Goal: Task Accomplishment & Management: Manage account settings

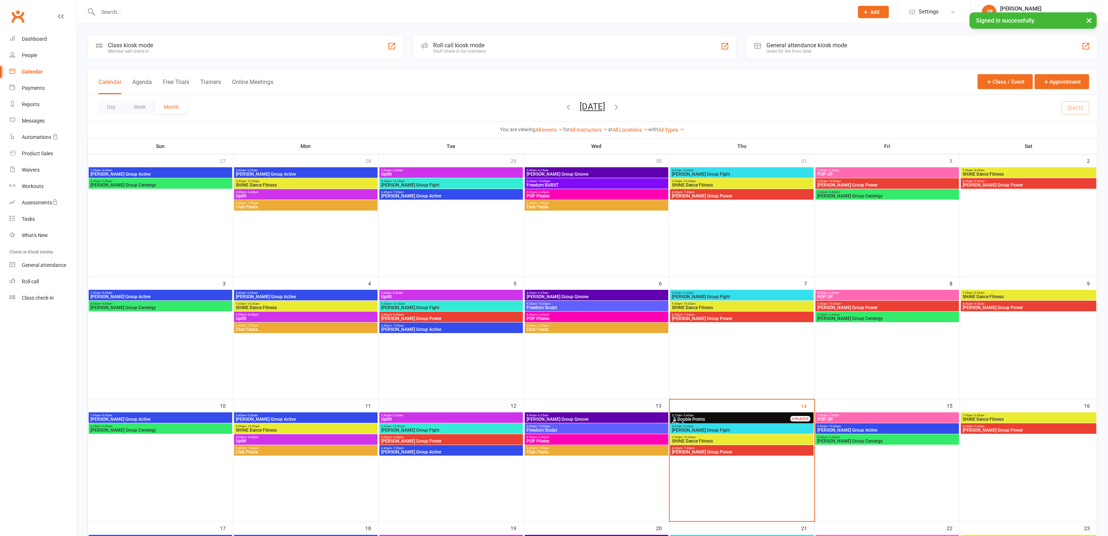
click at [121, 14] on input "text" at bounding box center [472, 12] width 753 height 10
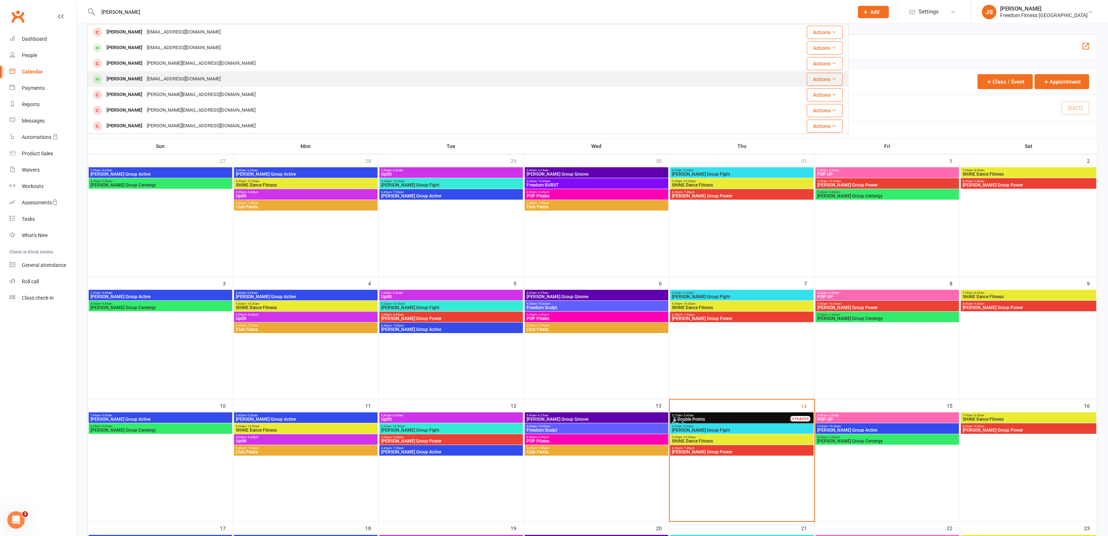
type input "[PERSON_NAME]"
click at [129, 74] on div "[PERSON_NAME]" at bounding box center [124, 79] width 40 height 11
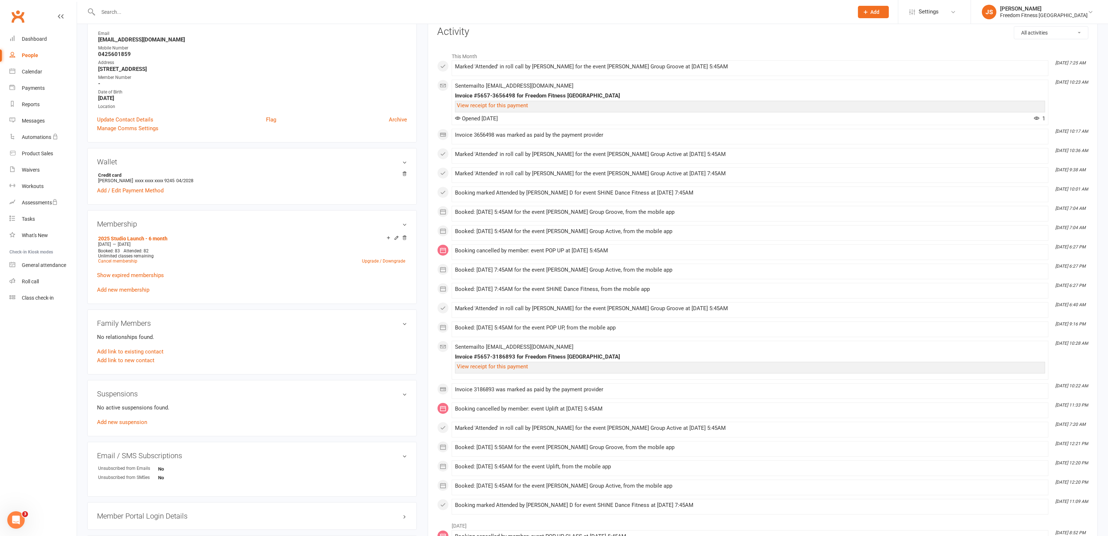
scroll to position [109, 0]
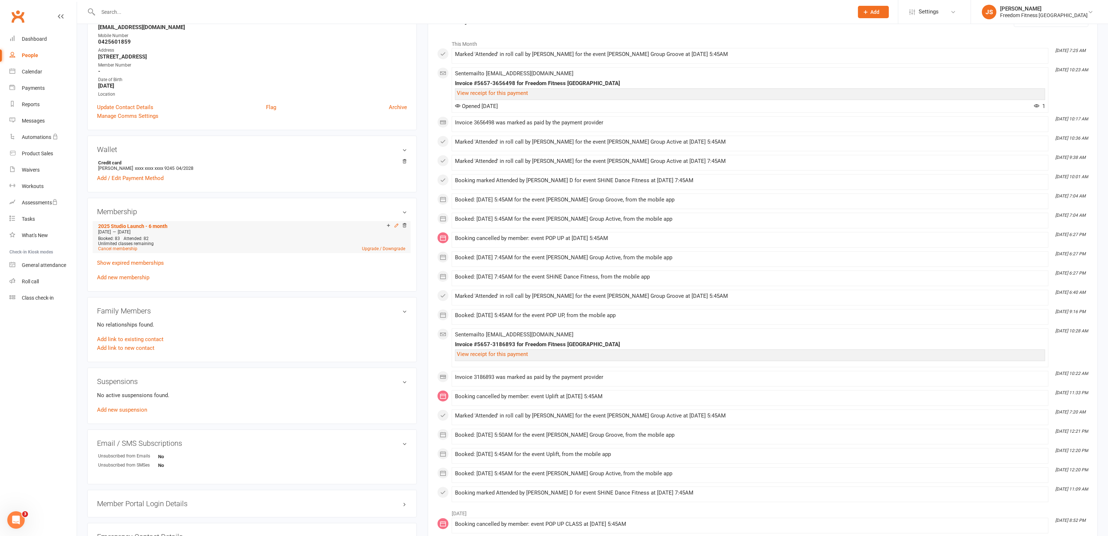
click at [394, 226] on icon at bounding box center [396, 225] width 5 height 5
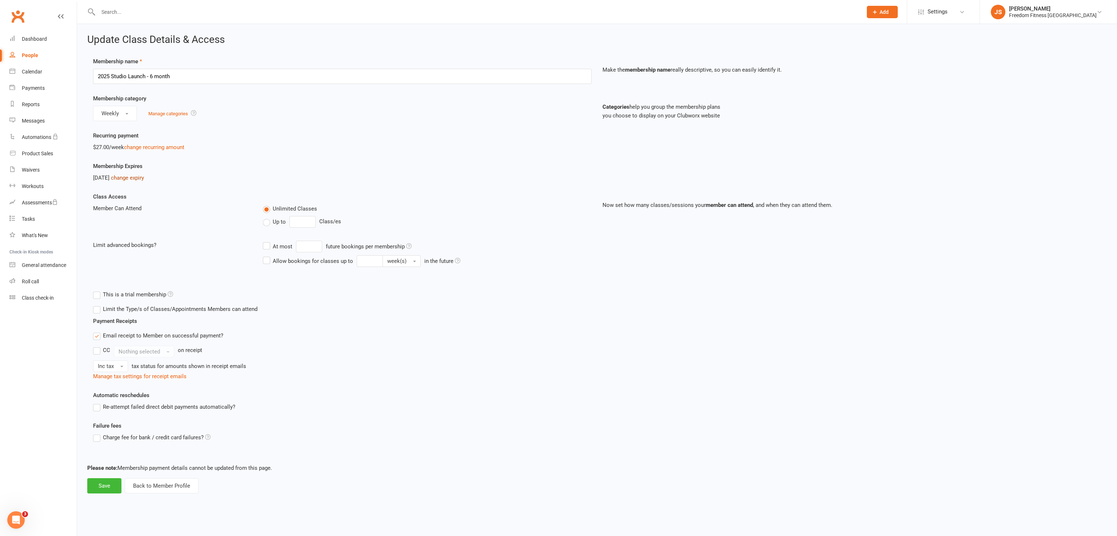
click at [144, 176] on link "change expiry" at bounding box center [127, 177] width 33 height 7
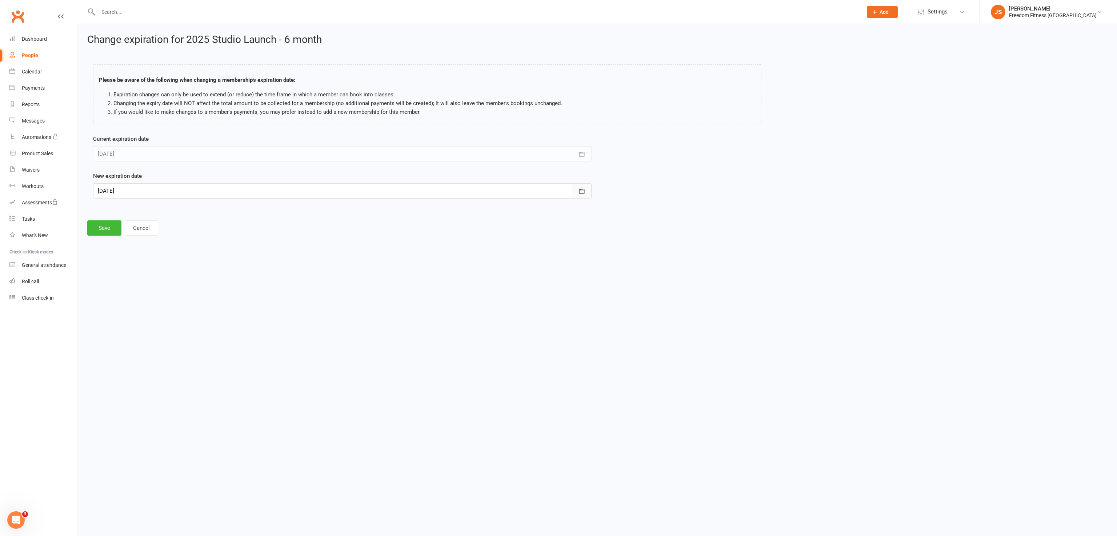
click at [579, 190] on icon "button" at bounding box center [581, 191] width 5 height 5
click at [221, 204] on button "button" at bounding box center [220, 209] width 16 height 13
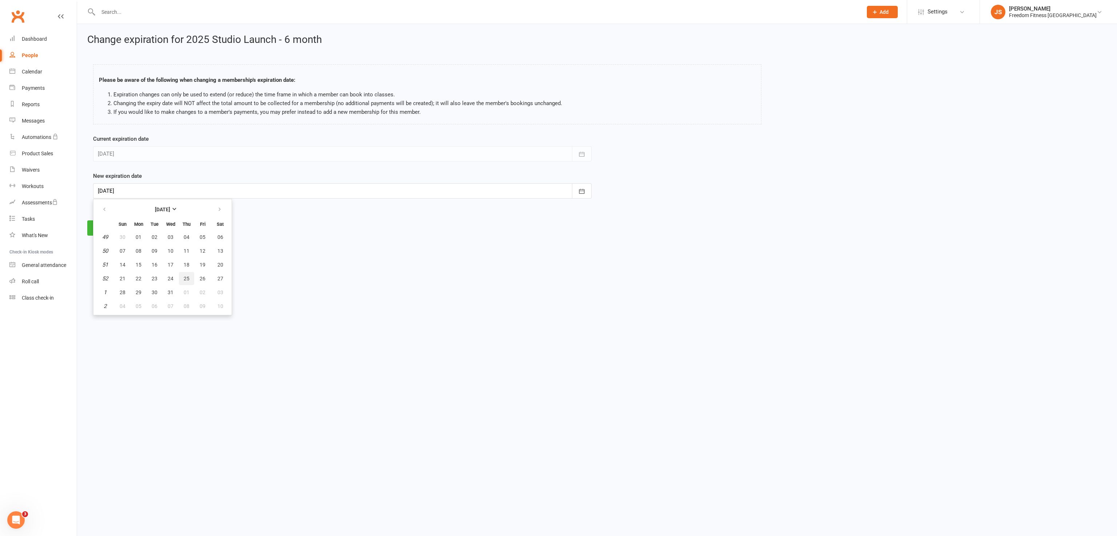
click at [186, 277] on span "25" at bounding box center [187, 279] width 6 height 6
type input "[DATE]"
drag, startPoint x: 100, startPoint y: 228, endPoint x: 202, endPoint y: 263, distance: 107.8
click at [101, 228] on button "Save" at bounding box center [104, 227] width 34 height 15
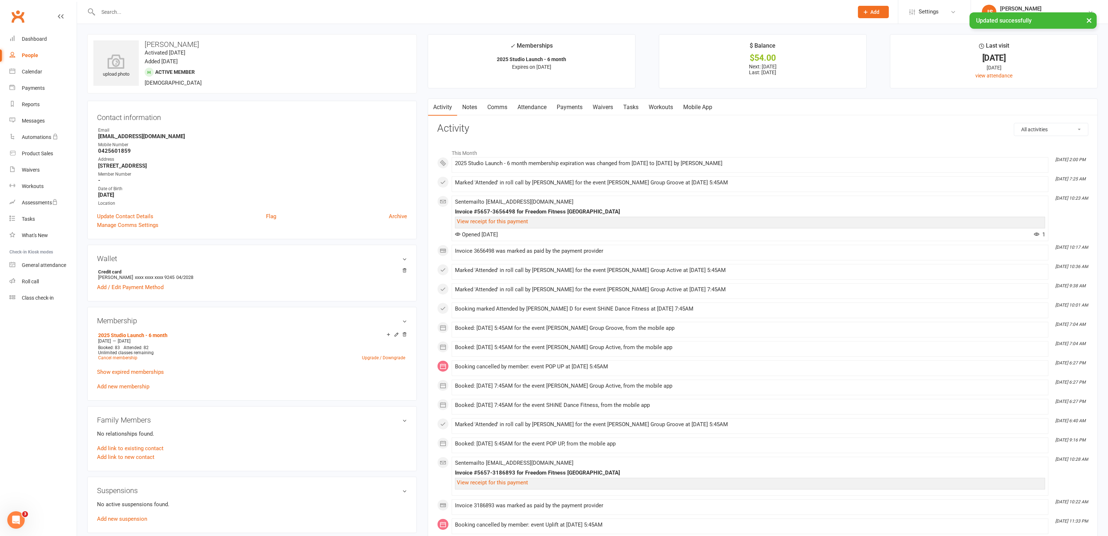
click at [607, 106] on link "Waivers" at bounding box center [603, 107] width 31 height 17
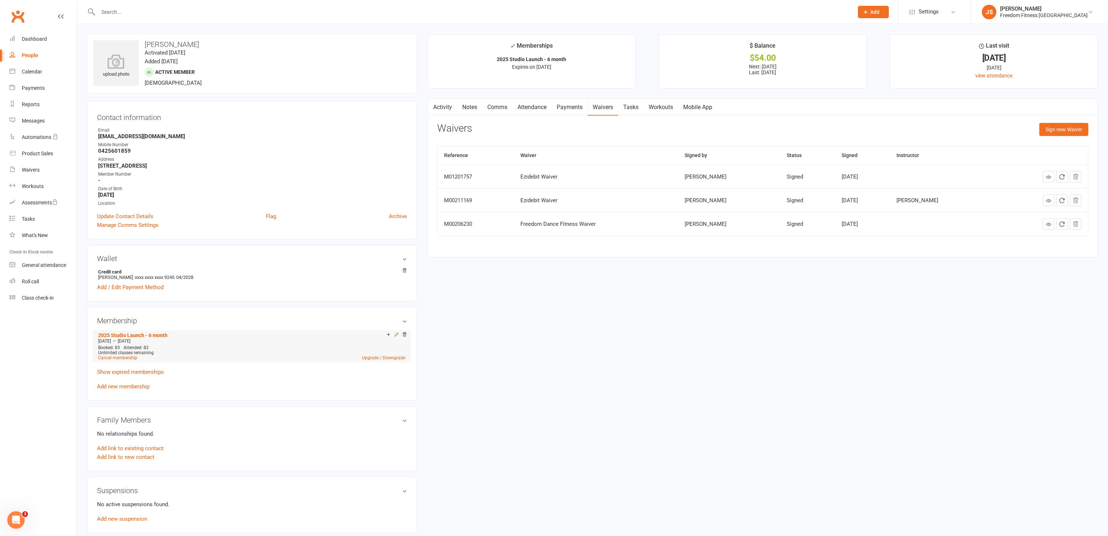
click at [397, 334] on icon at bounding box center [396, 334] width 3 height 3
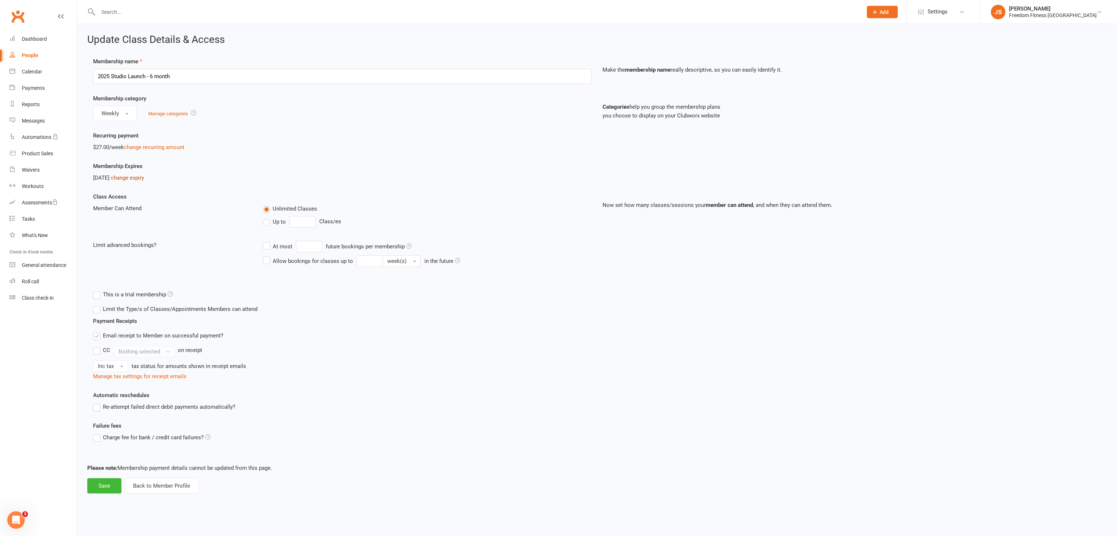
drag, startPoint x: 130, startPoint y: 178, endPoint x: 138, endPoint y: 182, distance: 8.1
click at [130, 178] on link "change expiry" at bounding box center [127, 177] width 33 height 7
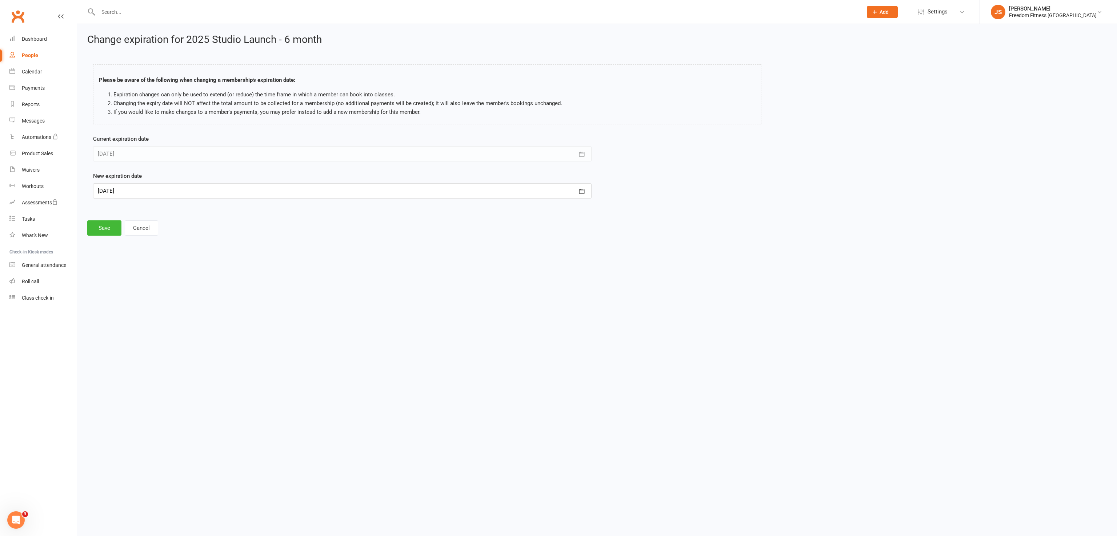
click at [140, 187] on div at bounding box center [342, 190] width 498 height 15
click at [104, 209] on icon "button" at bounding box center [104, 209] width 5 height 6
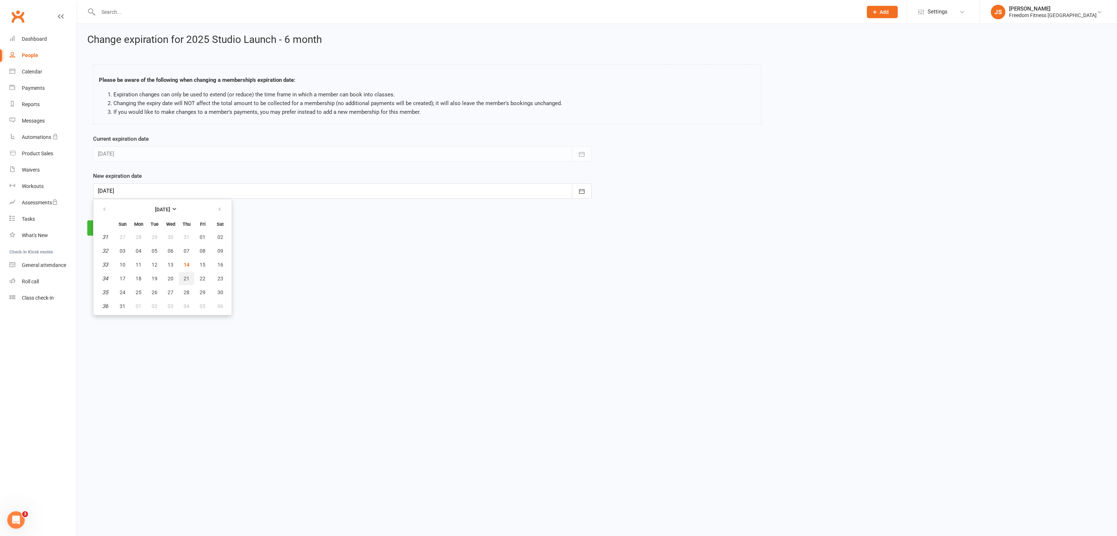
click at [184, 277] on span "21" at bounding box center [187, 279] width 6 height 6
type input "[DATE]"
click at [105, 228] on button "Save" at bounding box center [104, 227] width 34 height 15
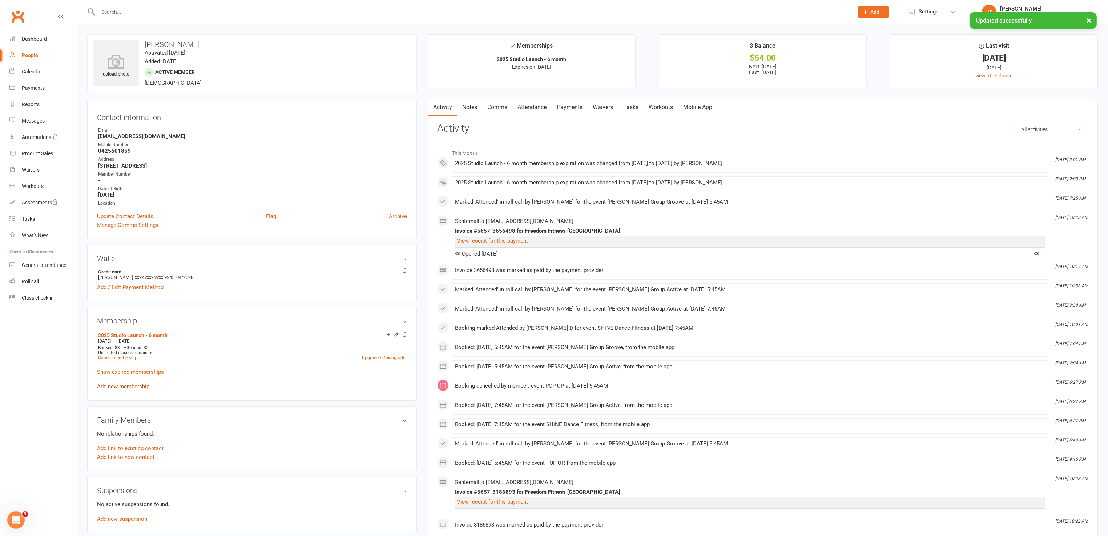
click at [112, 385] on link "Add new membership" at bounding box center [123, 386] width 52 height 7
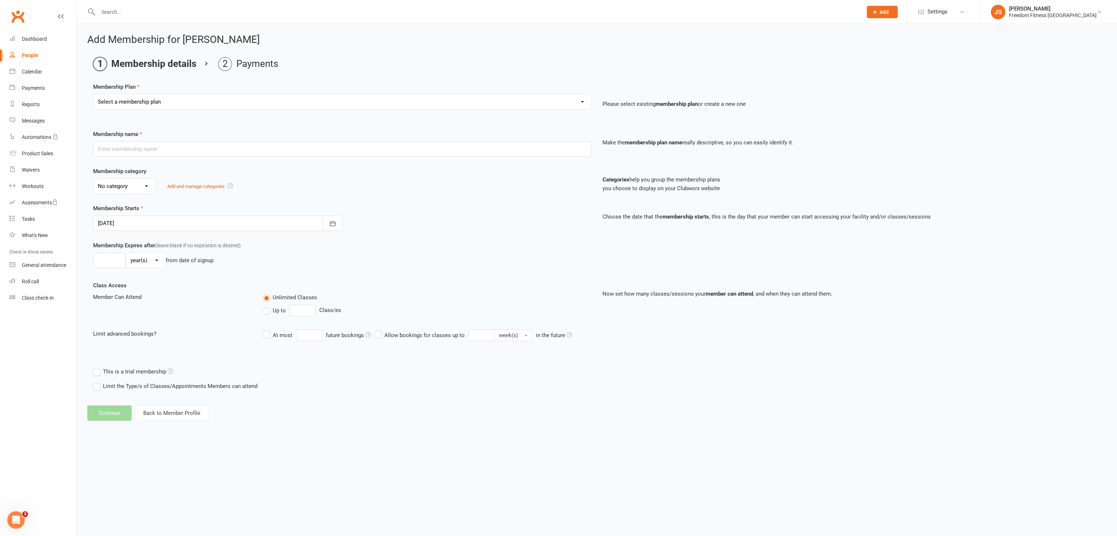
click at [171, 104] on select "Select a membership plan Create new Membership Plan Freedom Class Trial Freedom…" at bounding box center [342, 102] width 498 height 15
select select "59"
click at [93, 95] on select "Select a membership plan Create new Membership Plan Freedom Class Trial Freedom…" at bounding box center [342, 102] width 498 height 15
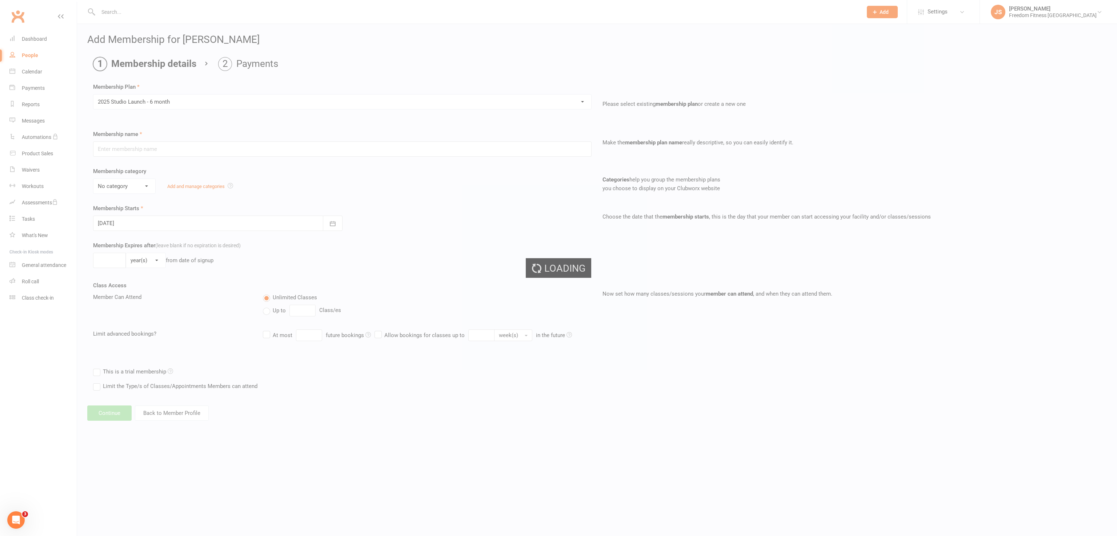
type input "2025 Studio Launch - 6 month"
select select "14"
type input "6"
select select "2"
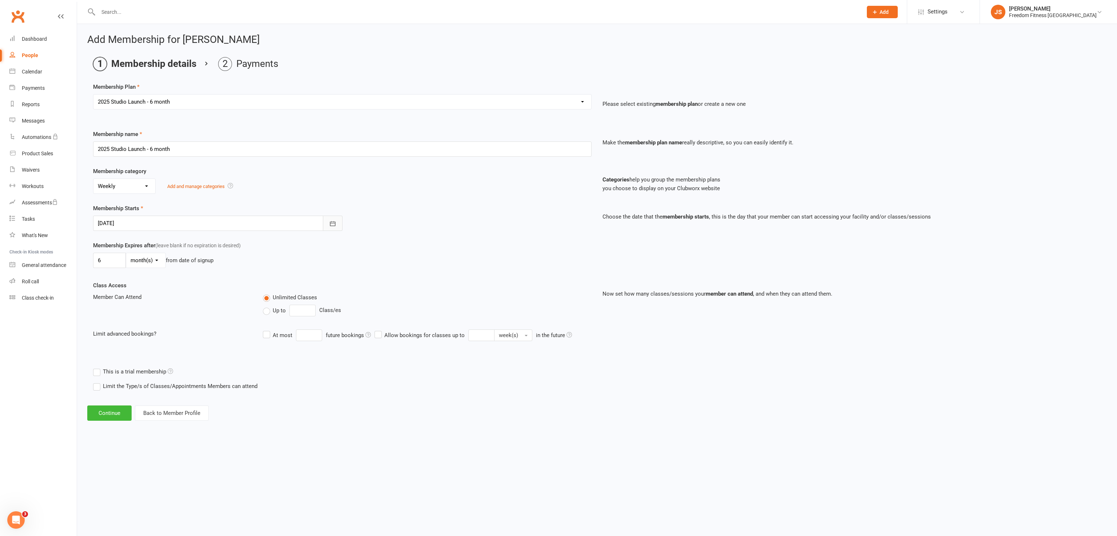
click at [330, 225] on icon "button" at bounding box center [332, 223] width 7 height 7
click at [202, 310] on span "22" at bounding box center [203, 311] width 6 height 6
type input "[DATE]"
click at [103, 418] on button "Continue" at bounding box center [109, 412] width 44 height 15
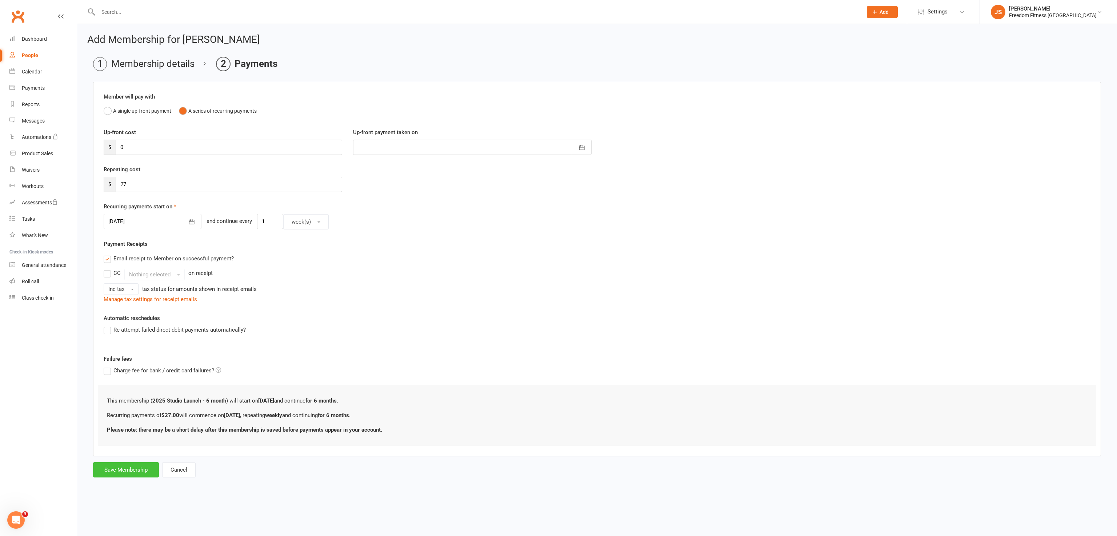
click at [125, 466] on button "Save Membership" at bounding box center [126, 469] width 66 height 15
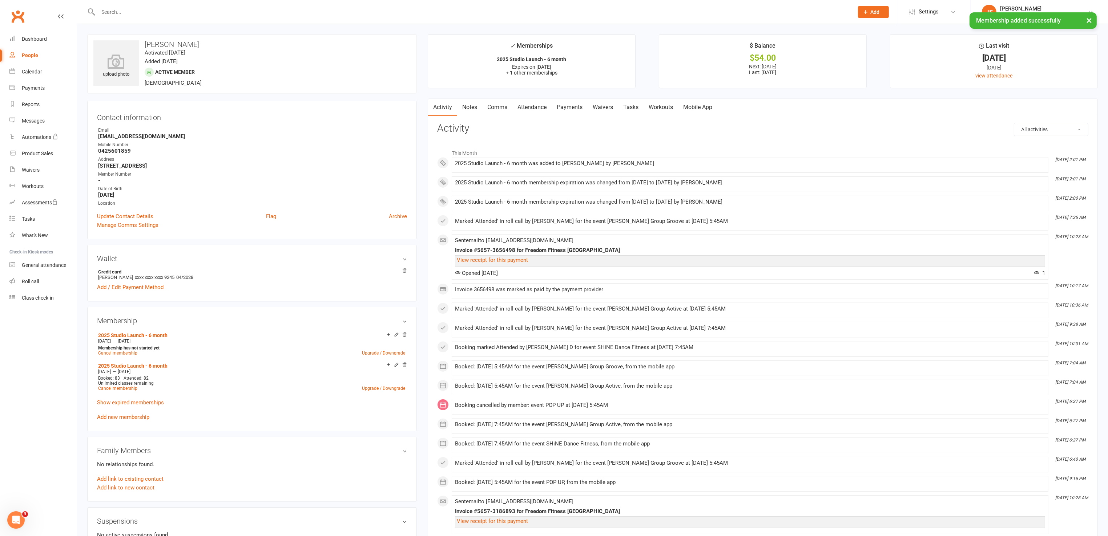
drag, startPoint x: 396, startPoint y: 336, endPoint x: 402, endPoint y: 333, distance: 7.3
click at [396, 336] on icon at bounding box center [396, 334] width 5 height 5
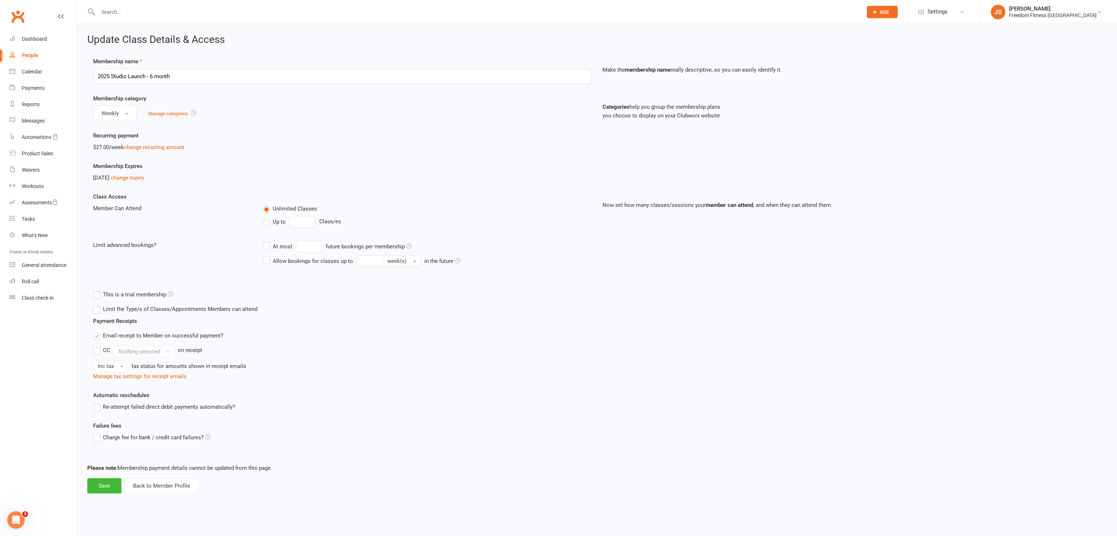
click at [149, 181] on div "[DATE] change expiry" at bounding box center [342, 177] width 498 height 9
click at [137, 178] on link "change expiry" at bounding box center [127, 177] width 33 height 7
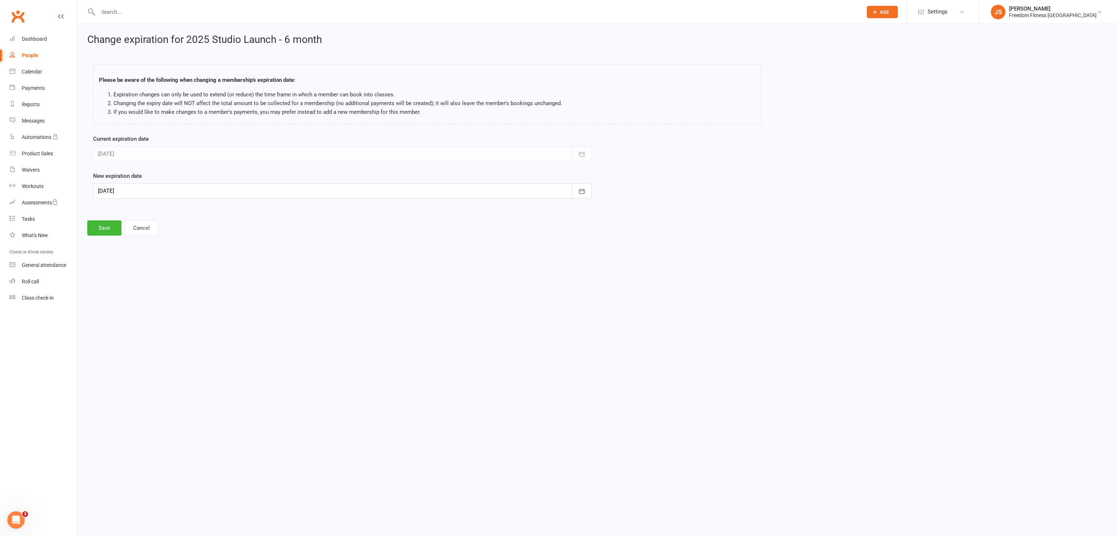
drag, startPoint x: 218, startPoint y: 186, endPoint x: 212, endPoint y: 186, distance: 6.5
click at [217, 186] on div at bounding box center [342, 190] width 498 height 15
click at [106, 208] on button "button" at bounding box center [105, 209] width 16 height 13
click at [106, 208] on icon "button" at bounding box center [104, 209] width 5 height 6
click at [184, 291] on span "01" at bounding box center [187, 292] width 6 height 6
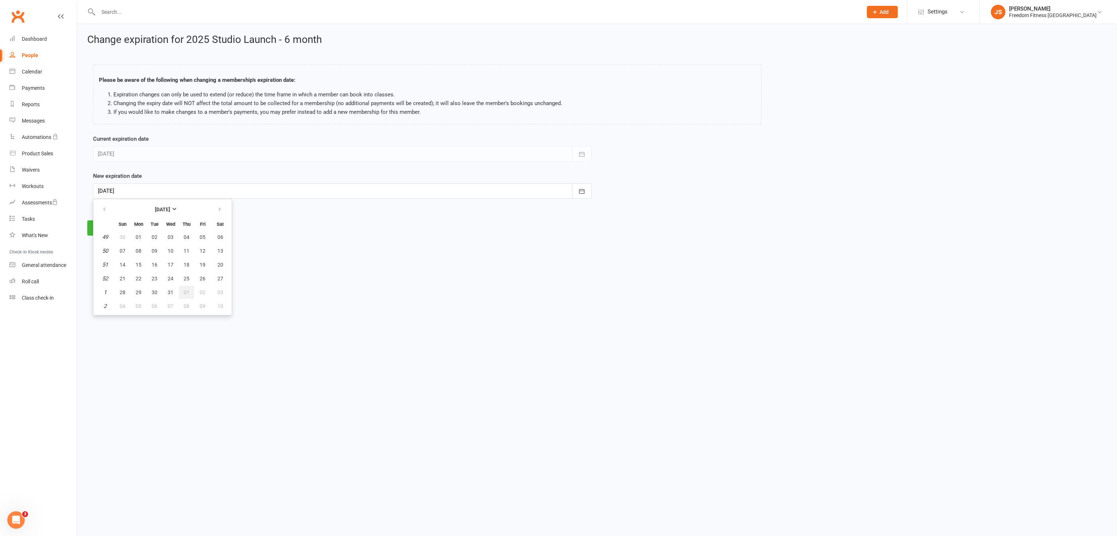
type input "[DATE]"
click at [96, 230] on button "Save" at bounding box center [104, 227] width 34 height 15
click at [142, 244] on button "Cancel" at bounding box center [141, 241] width 33 height 15
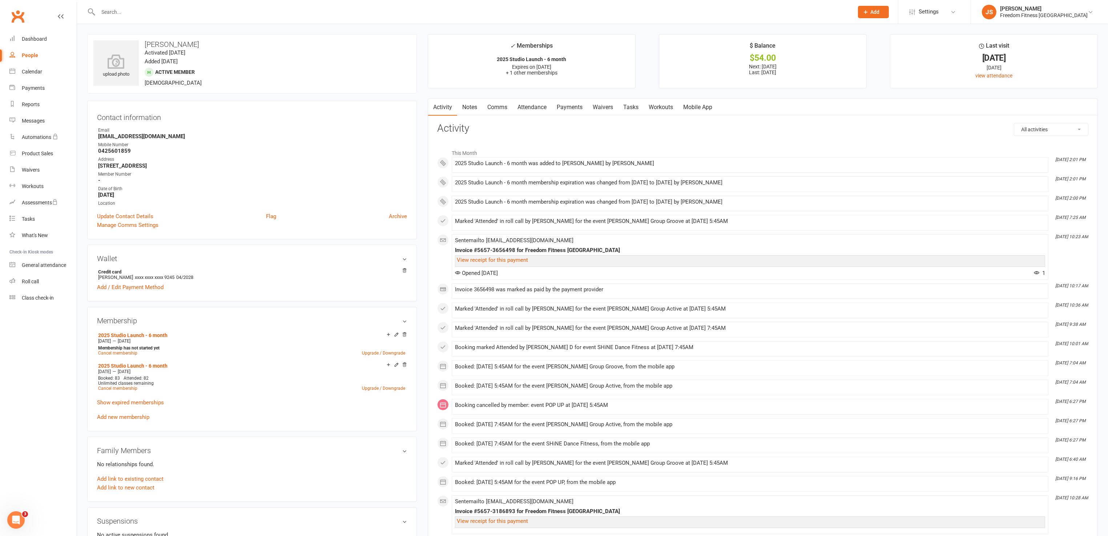
click at [564, 106] on link "Payments" at bounding box center [570, 107] width 36 height 17
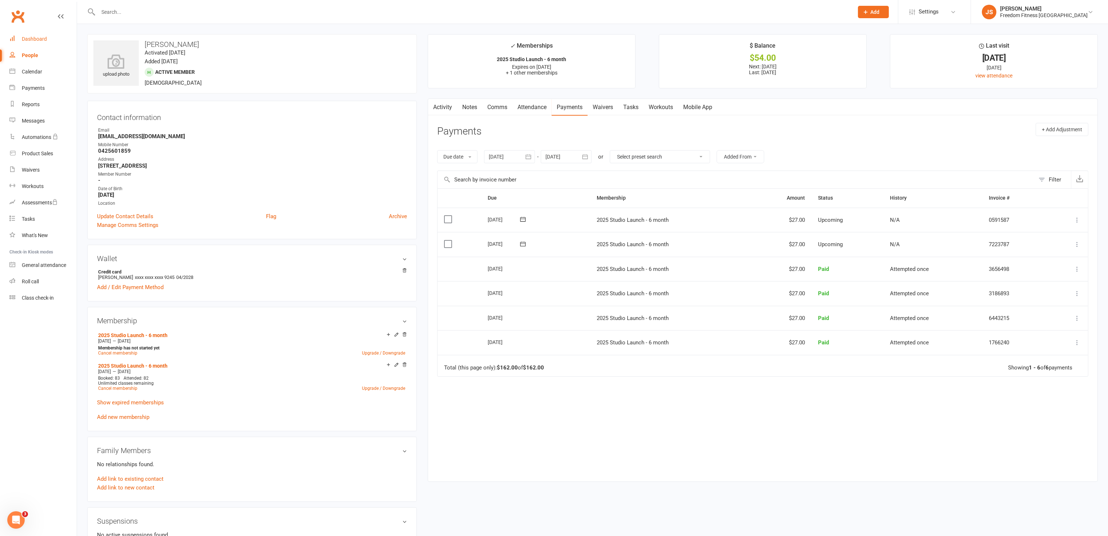
click at [35, 40] on div "Dashboard" at bounding box center [34, 39] width 25 height 6
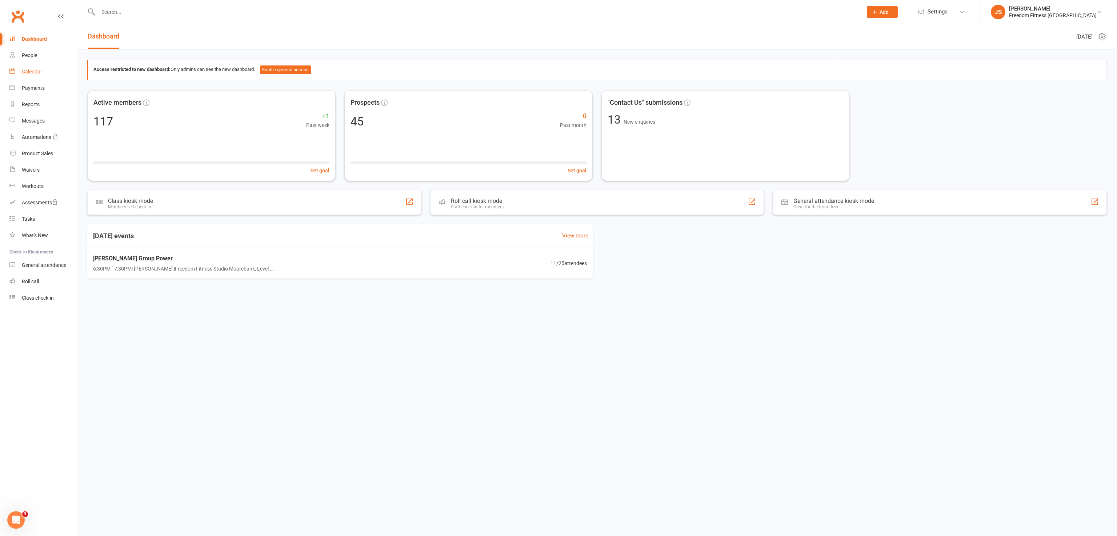
click at [27, 72] on div "Calendar" at bounding box center [32, 72] width 20 height 6
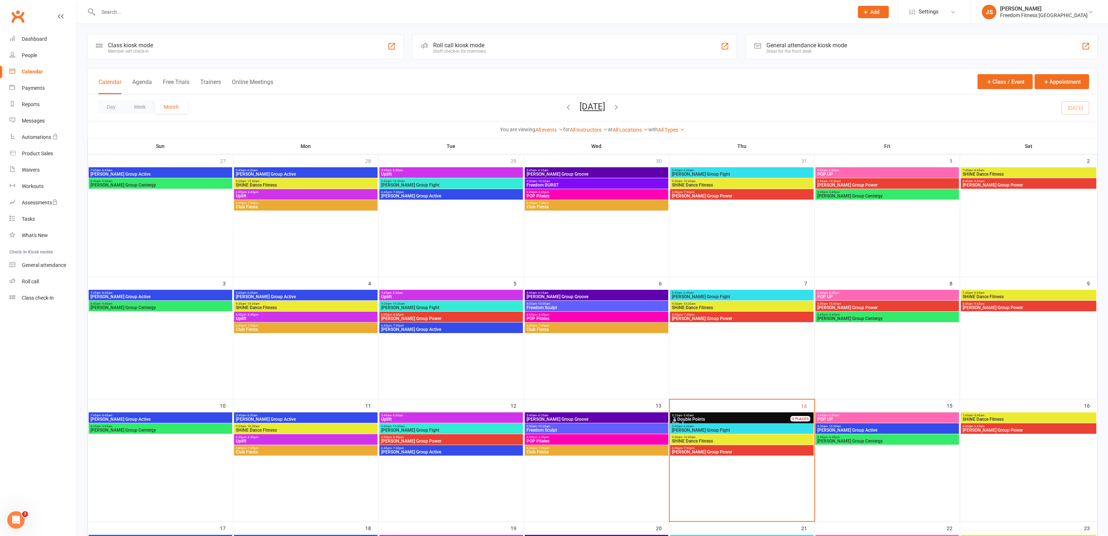
click at [197, 15] on input "text" at bounding box center [472, 12] width 753 height 10
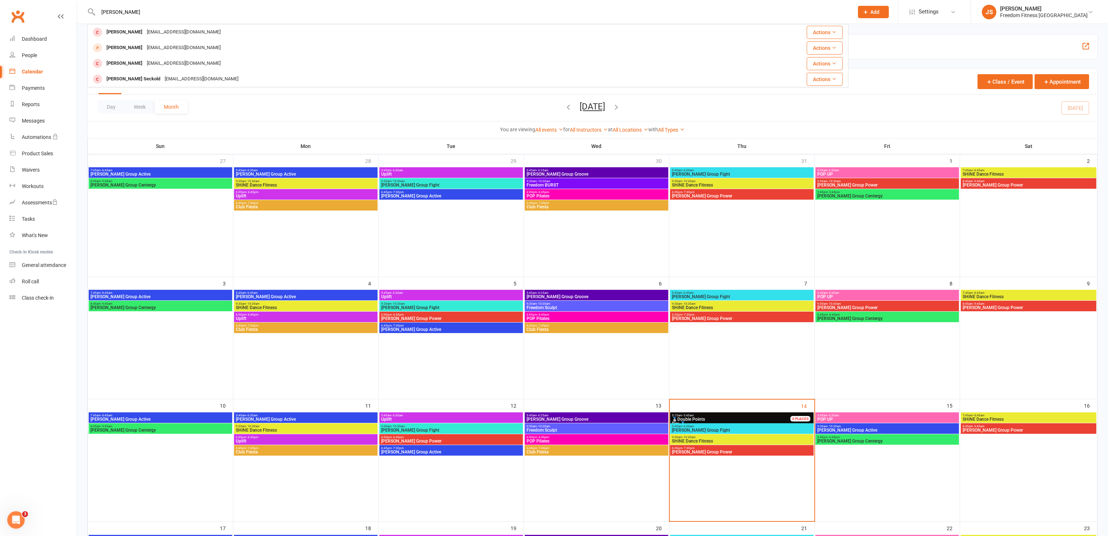
type input "[PERSON_NAME]"
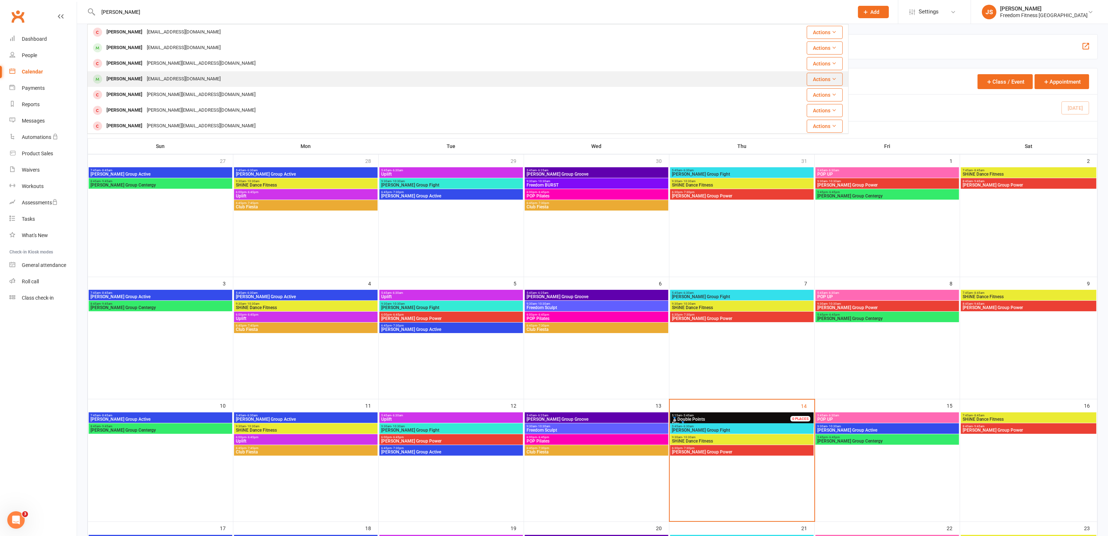
click at [133, 76] on div "[PERSON_NAME]" at bounding box center [124, 79] width 40 height 11
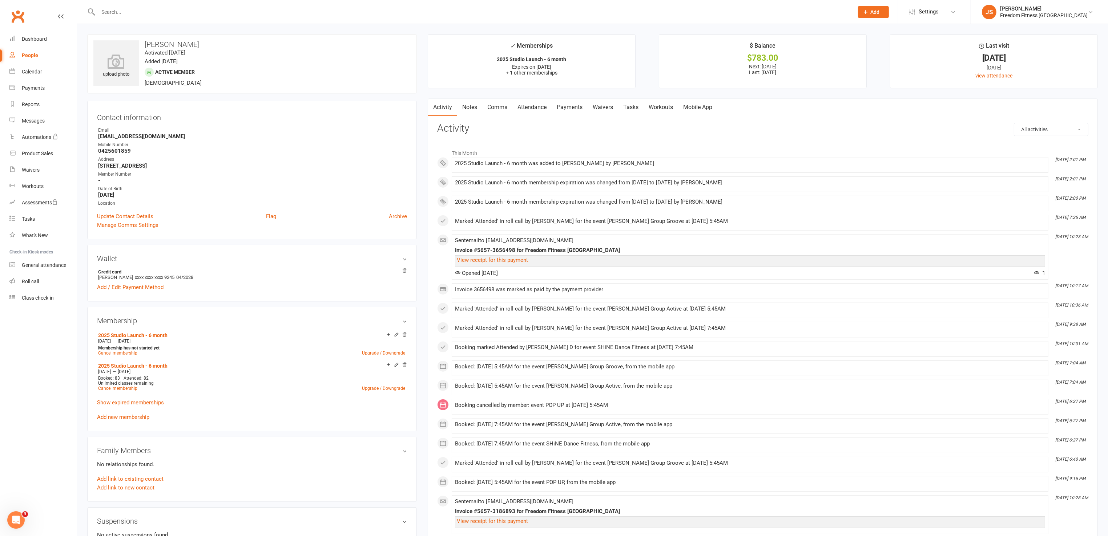
click at [562, 108] on link "Payments" at bounding box center [570, 107] width 36 height 17
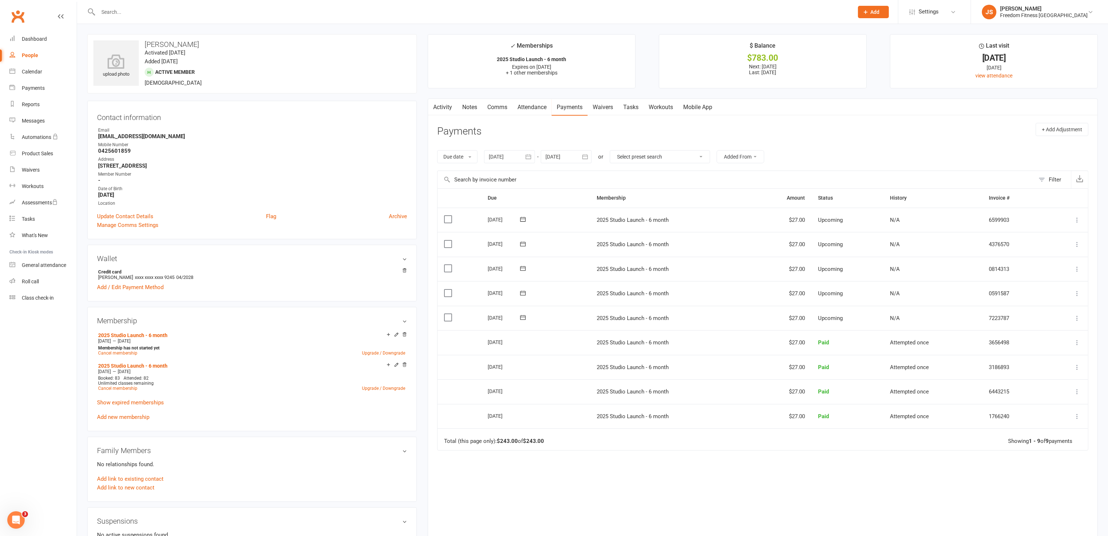
click at [570, 158] on div at bounding box center [566, 156] width 51 height 13
click at [669, 172] on button "button" at bounding box center [668, 174] width 16 height 13
drag, startPoint x: 633, startPoint y: 256, endPoint x: 663, endPoint y: 272, distance: 34.0
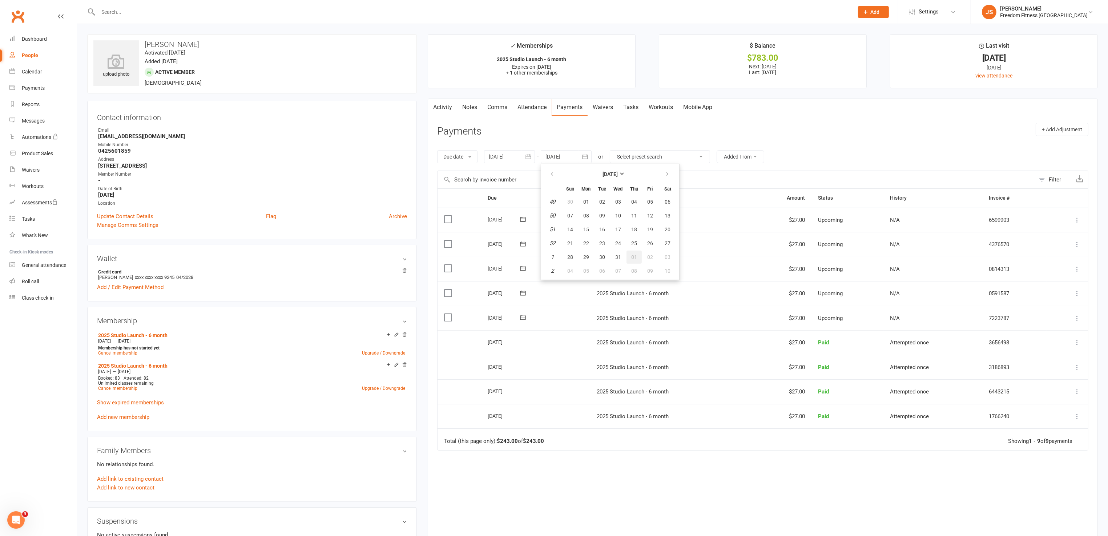
click at [634, 255] on span "01" at bounding box center [634, 257] width 6 height 6
type input "[DATE]"
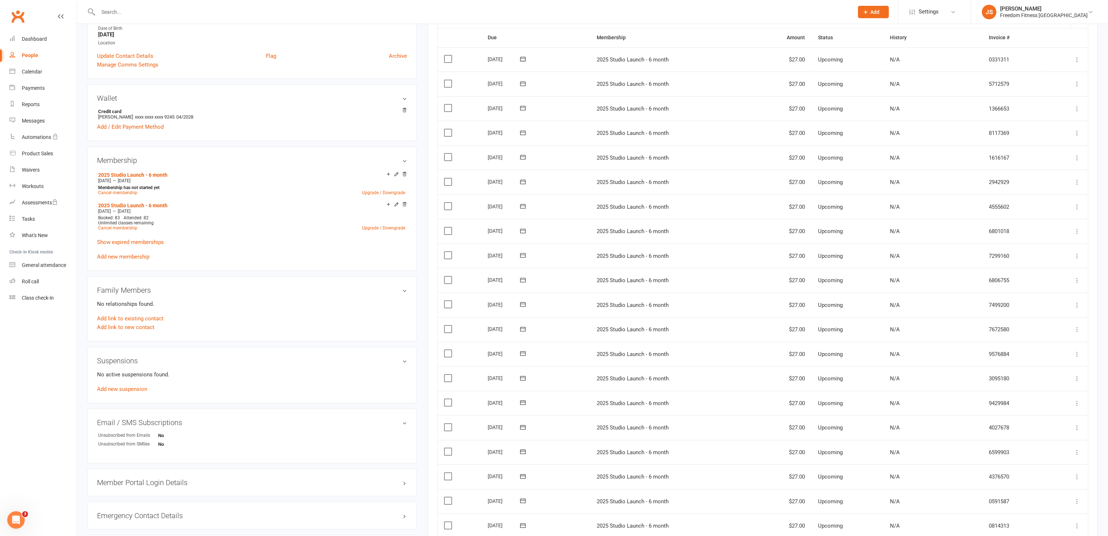
scroll to position [163, 0]
click at [396, 172] on icon at bounding box center [396, 171] width 5 height 5
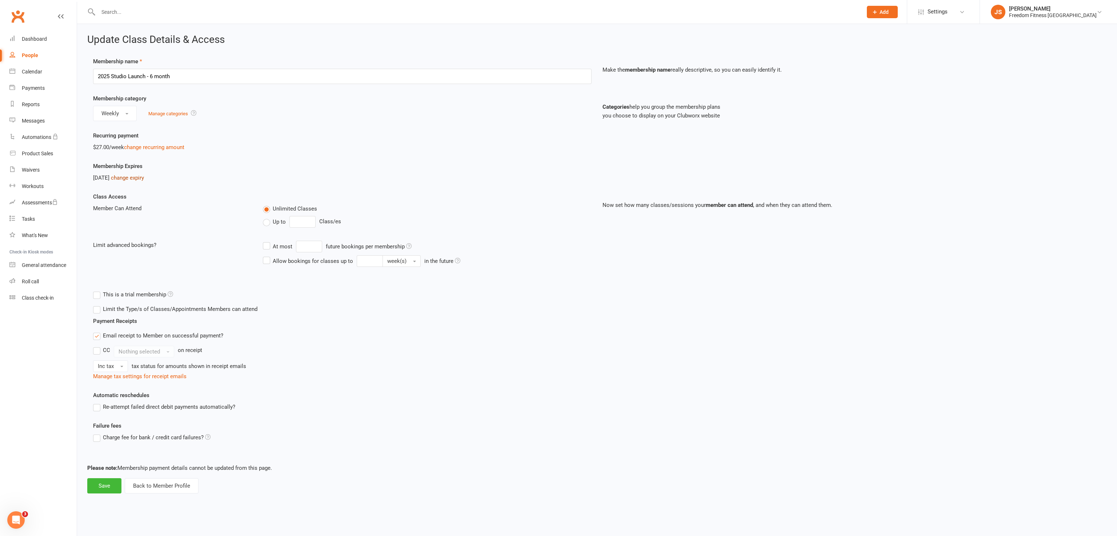
click at [137, 176] on link "change expiry" at bounding box center [127, 177] width 33 height 7
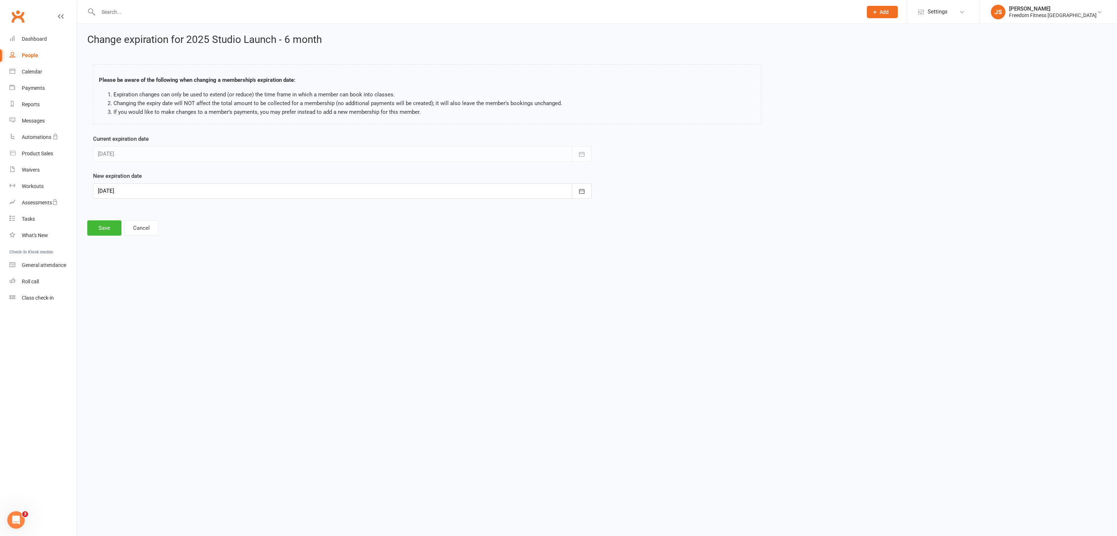
click at [172, 190] on div at bounding box center [342, 190] width 498 height 15
click at [105, 208] on icon "button" at bounding box center [104, 209] width 5 height 6
click at [185, 235] on span "01" at bounding box center [187, 237] width 6 height 6
type input "[DATE]"
click at [100, 224] on button "Save" at bounding box center [104, 227] width 34 height 15
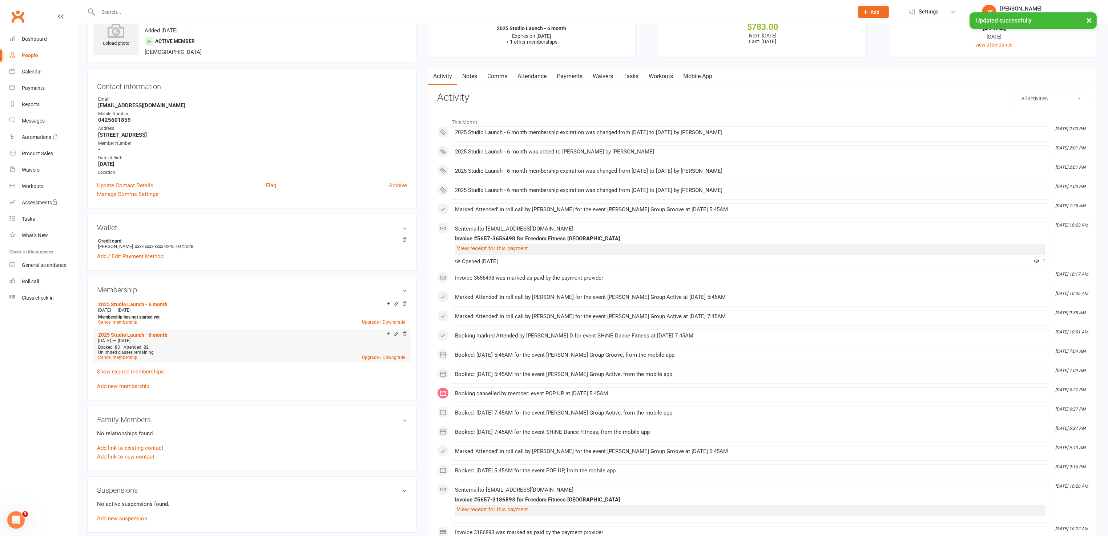
scroll to position [55, 0]
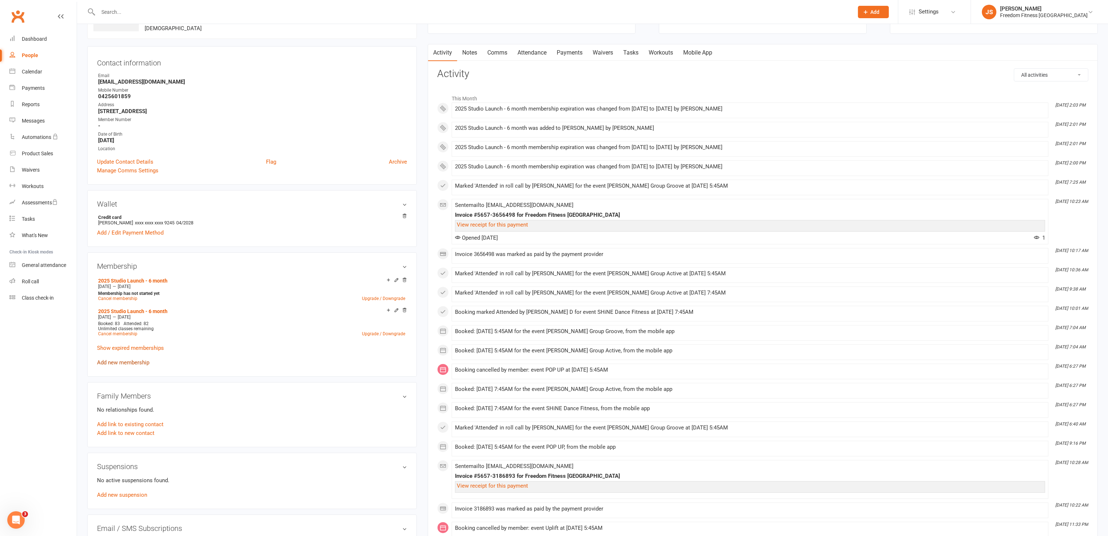
click at [113, 360] on link "Add new membership" at bounding box center [123, 362] width 52 height 7
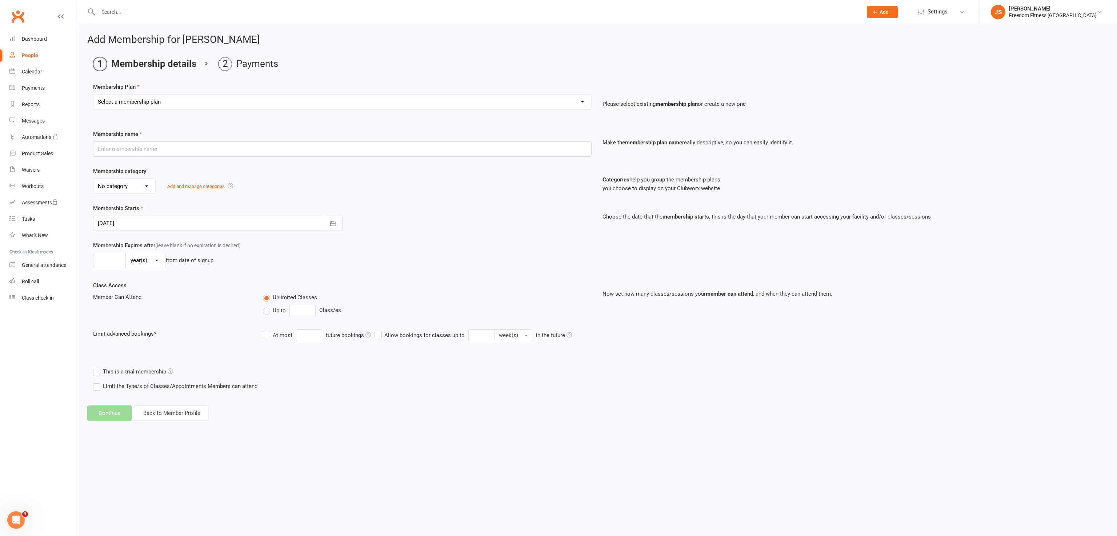
click at [169, 103] on select "Select a membership plan Create new Membership Plan Freedom Class Trial Freedom…" at bounding box center [342, 102] width 498 height 15
select select "32"
click at [93, 95] on select "Select a membership plan Create new Membership Plan Freedom Class Trial Freedom…" at bounding box center [342, 102] width 498 height 15
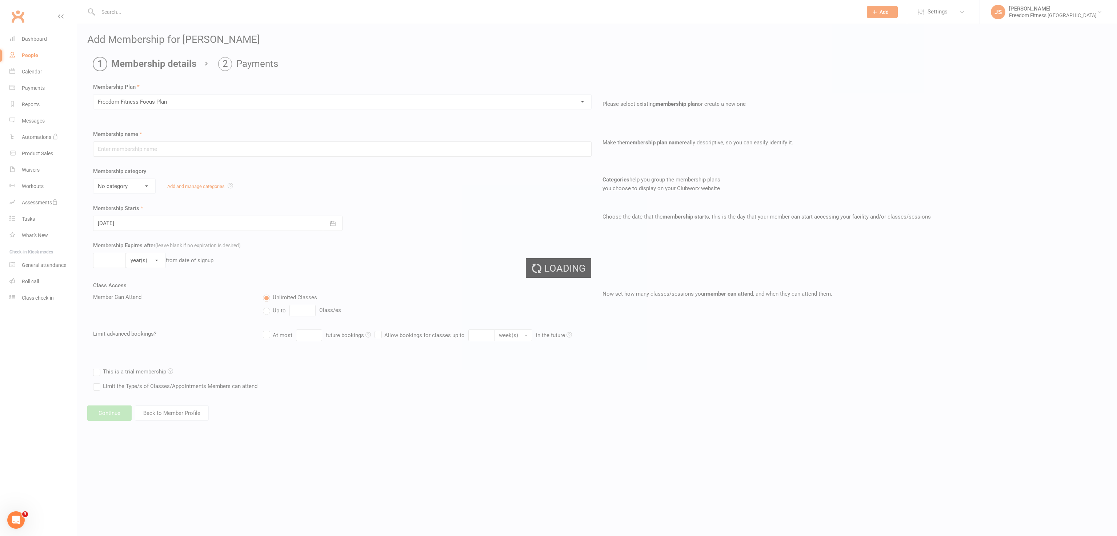
type input "Freedom Fitness Focus Plan"
select select "14"
type input "12"
select select "2"
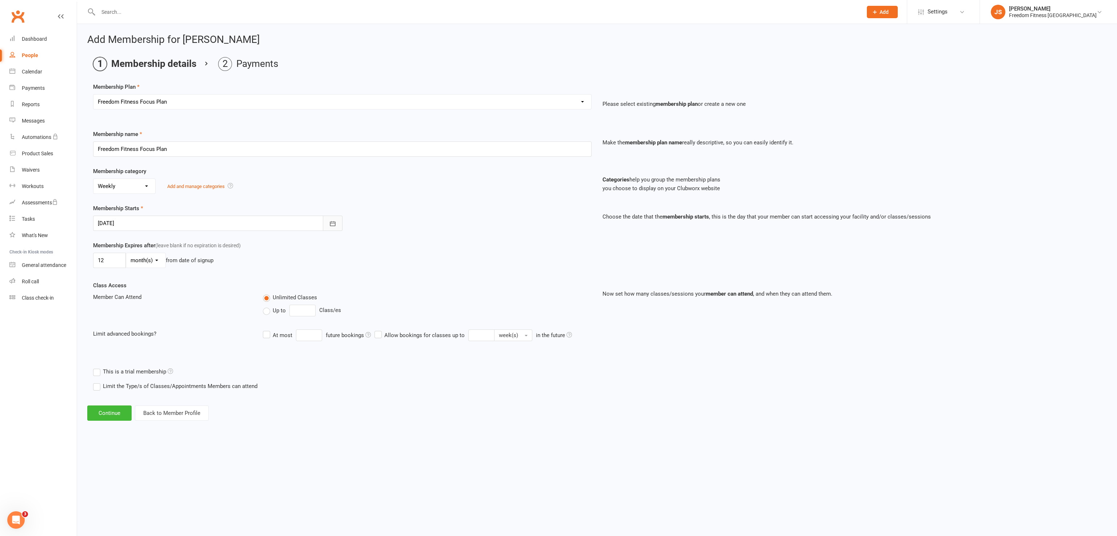
click at [334, 224] on icon "button" at bounding box center [332, 223] width 7 height 7
click at [213, 244] on button "button" at bounding box center [220, 241] width 16 height 13
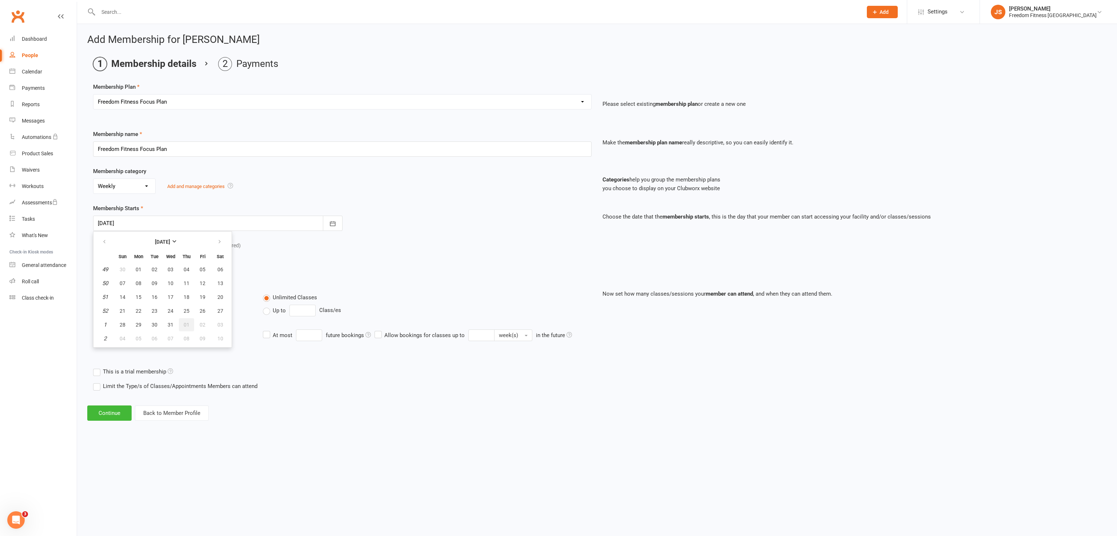
click at [184, 322] on span "01" at bounding box center [187, 325] width 6 height 6
type input "[DATE]"
click at [101, 410] on button "Continue" at bounding box center [109, 412] width 44 height 15
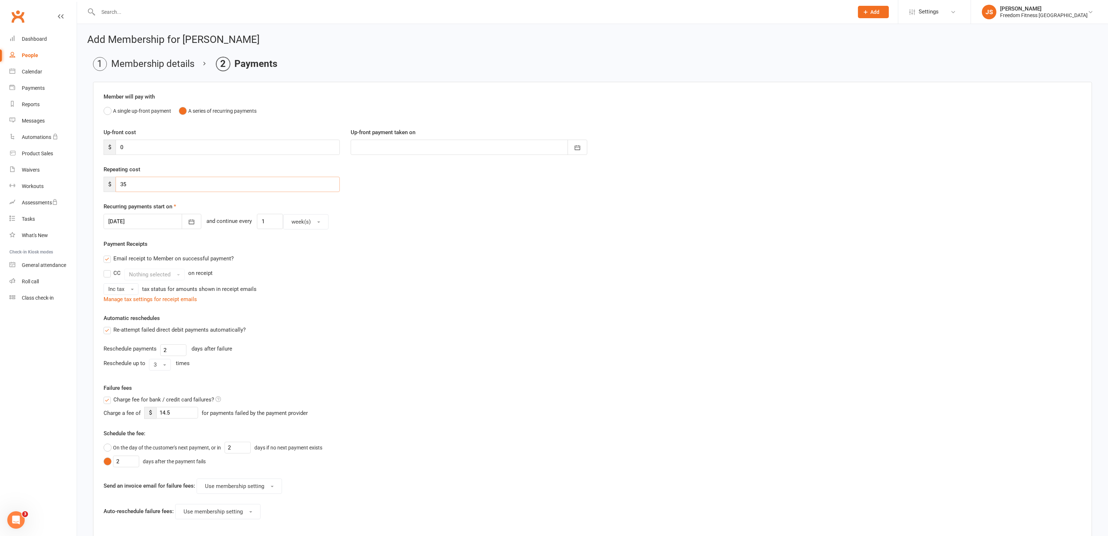
click at [132, 183] on input "35" at bounding box center [228, 184] width 224 height 15
type input "36"
click at [189, 222] on icon "button" at bounding box center [191, 222] width 5 height 5
click at [210, 266] on span "02" at bounding box center [213, 268] width 6 height 6
type input "[DATE]"
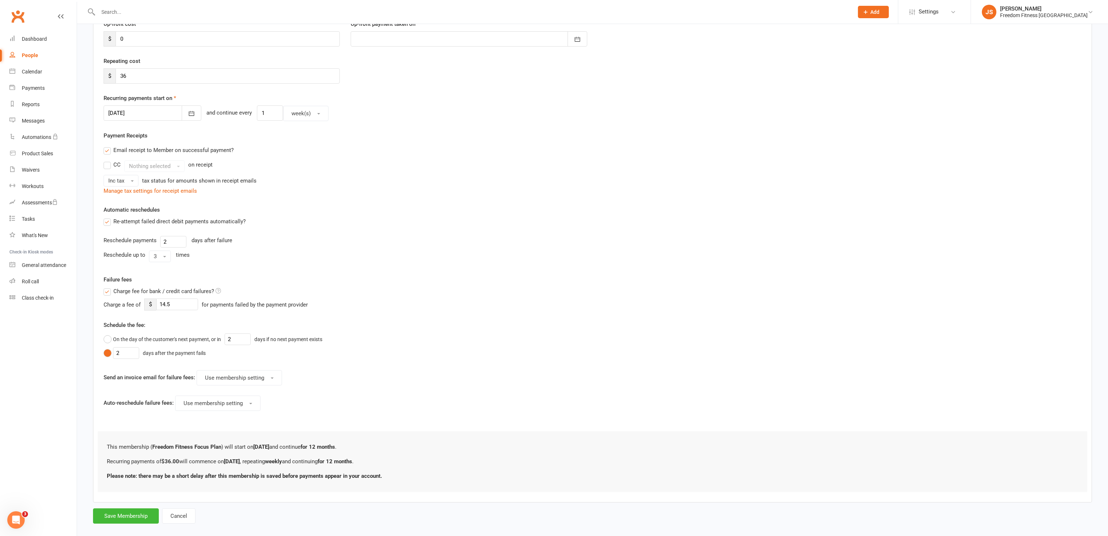
scroll to position [119, 0]
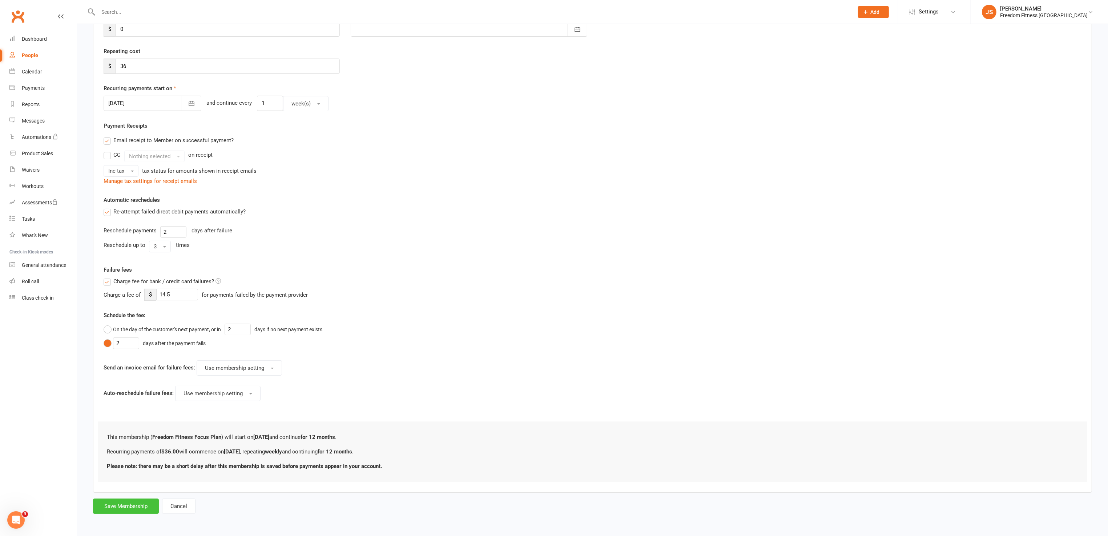
click at [112, 501] on button "Save Membership" at bounding box center [126, 505] width 66 height 15
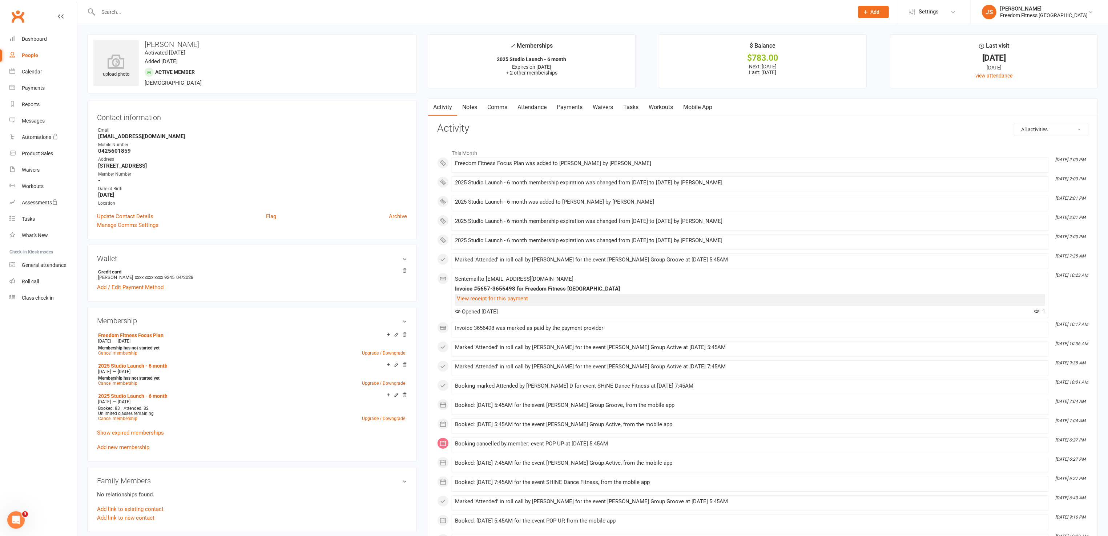
click at [575, 106] on link "Payments" at bounding box center [570, 107] width 36 height 17
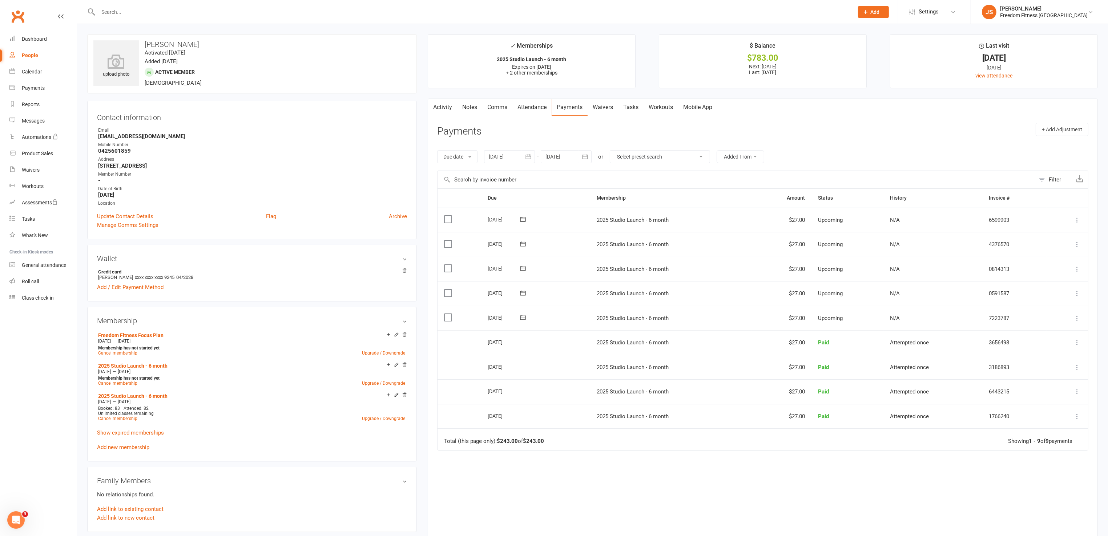
click at [586, 153] on icon "button" at bounding box center [585, 156] width 7 height 7
click at [666, 170] on button "button" at bounding box center [668, 174] width 16 height 13
click at [666, 177] on icon "button" at bounding box center [667, 174] width 5 height 6
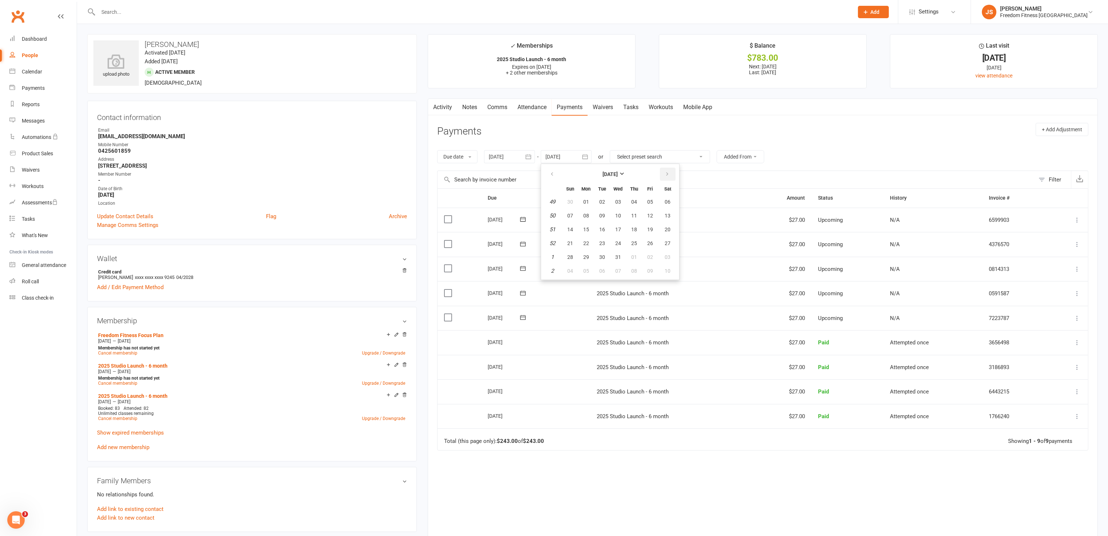
click at [665, 177] on icon "button" at bounding box center [667, 174] width 5 height 6
click at [666, 226] on span "21" at bounding box center [668, 229] width 6 height 6
type input "[DATE]"
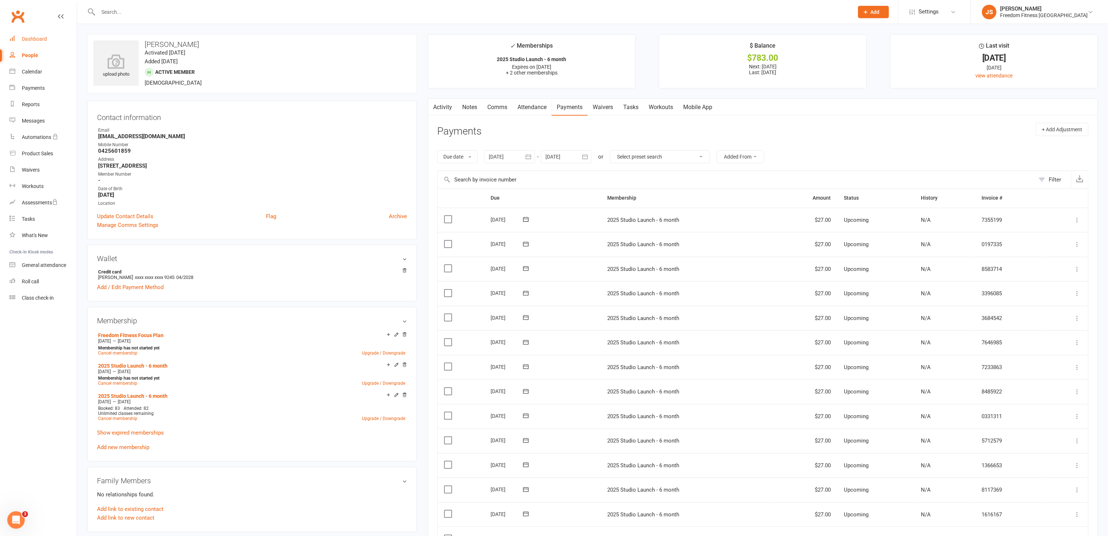
click at [37, 42] on link "Dashboard" at bounding box center [42, 39] width 67 height 16
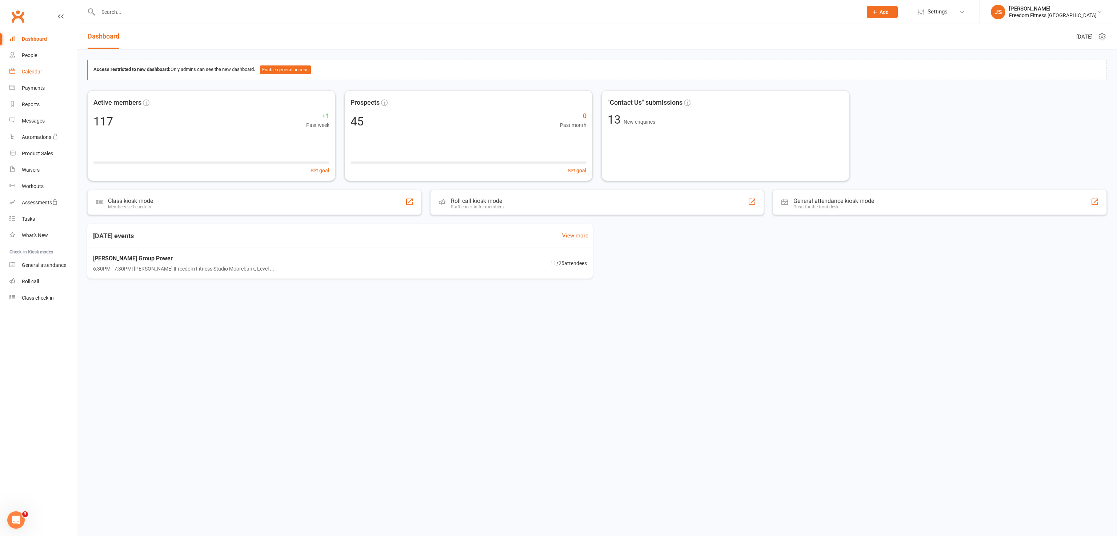
click at [21, 71] on link "Calendar" at bounding box center [42, 72] width 67 height 16
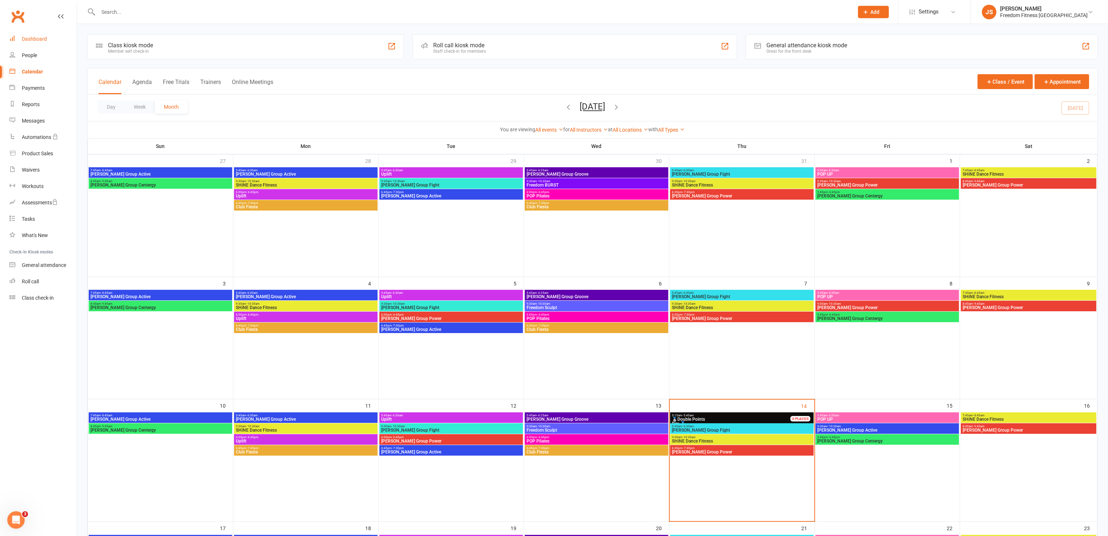
click at [29, 39] on div "Dashboard" at bounding box center [34, 39] width 25 height 6
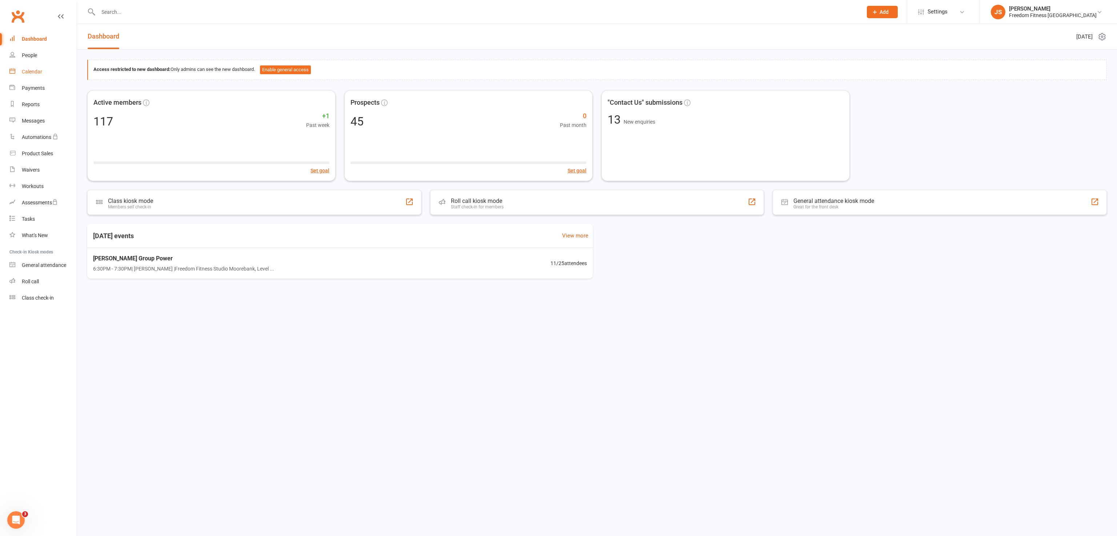
click at [23, 72] on div "Calendar" at bounding box center [32, 72] width 20 height 6
